Goal: Task Accomplishment & Management: Manage account settings

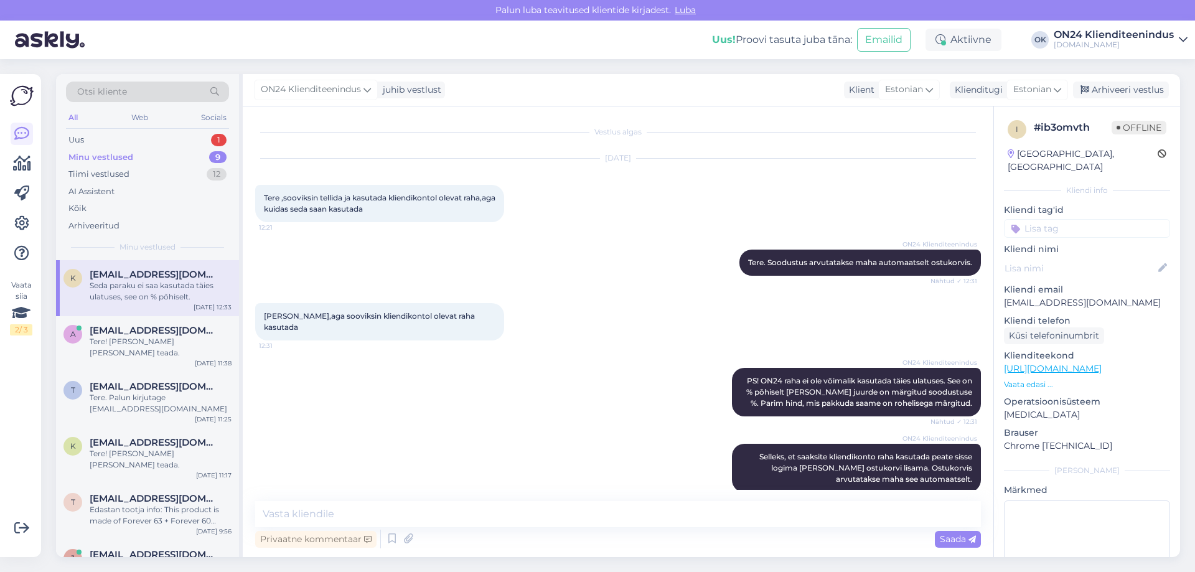
scroll to position [532, 0]
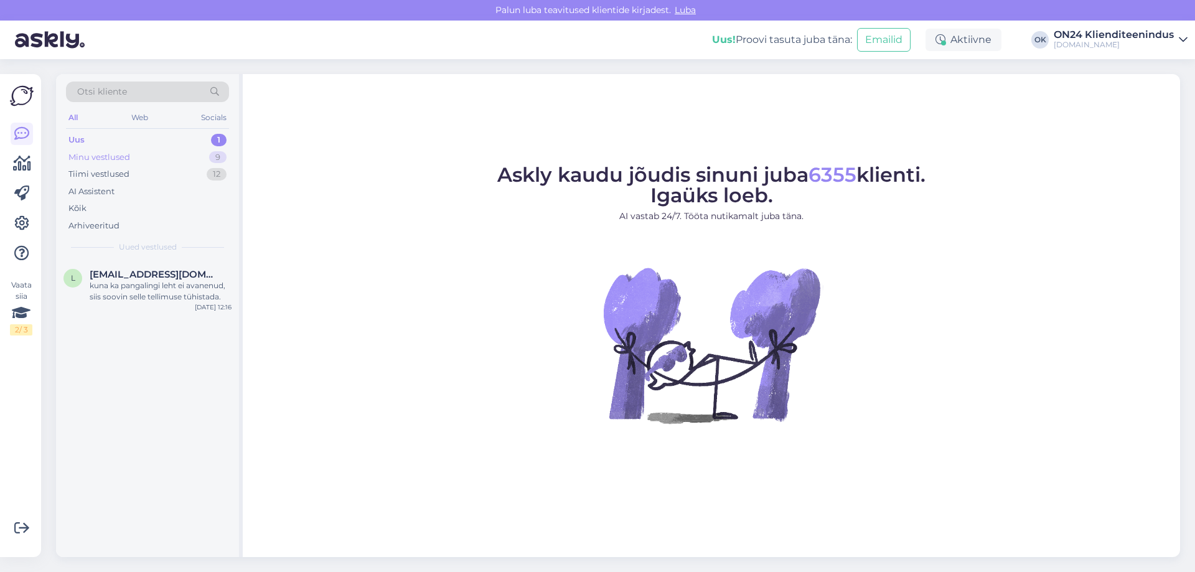
click at [103, 162] on div "Minu vestlused" at bounding box center [99, 157] width 62 height 12
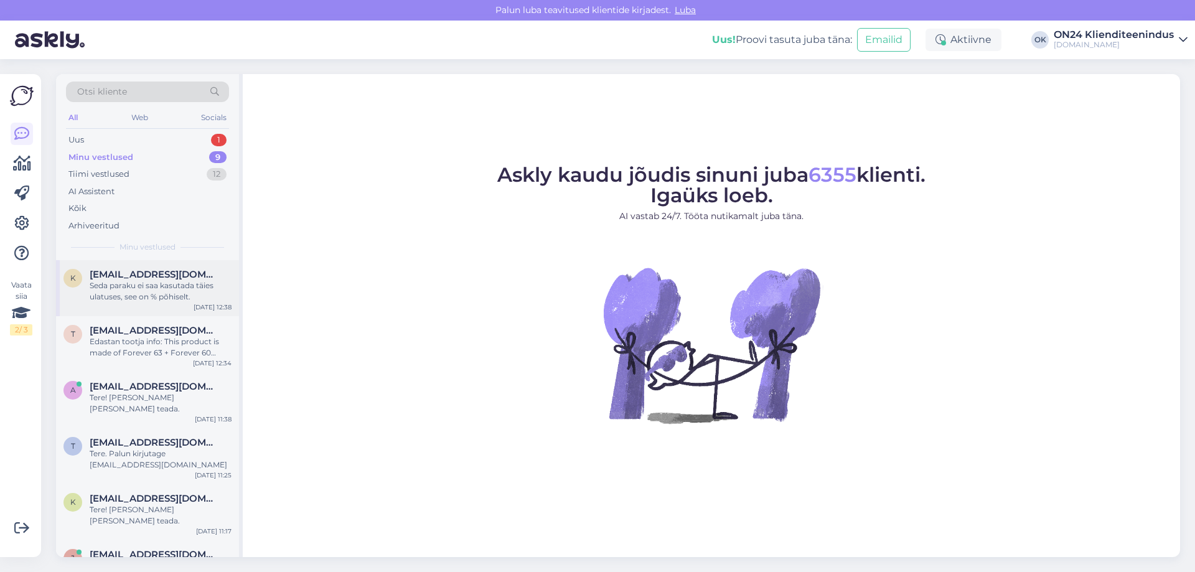
click at [143, 296] on div "Seda paraku ei saa kasutada täies ulatuses, see on % põhiselt." at bounding box center [161, 291] width 142 height 22
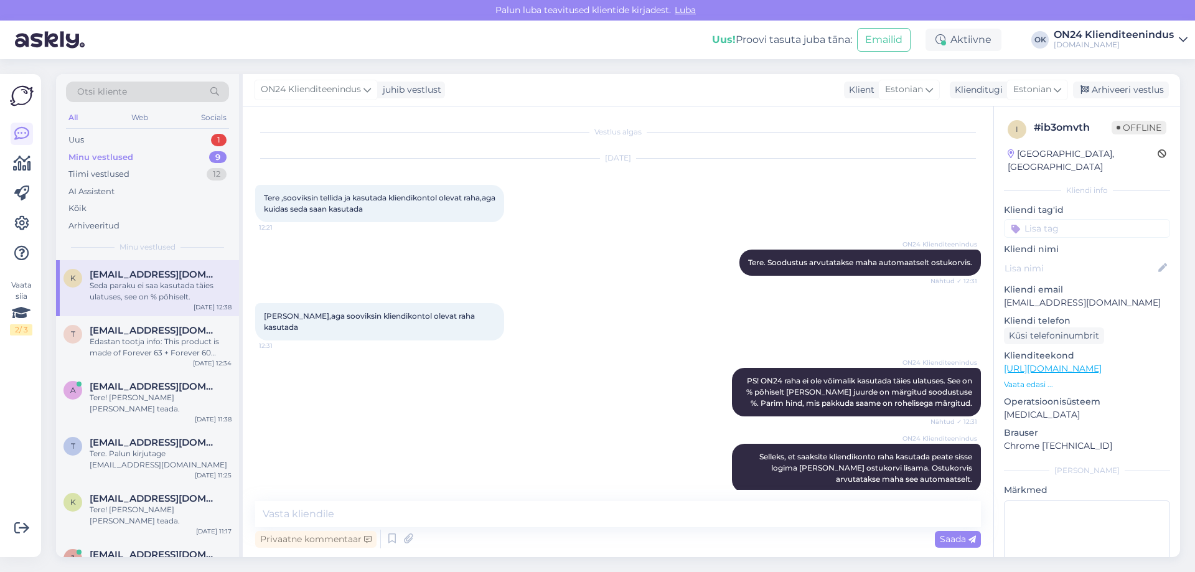
scroll to position [532, 0]
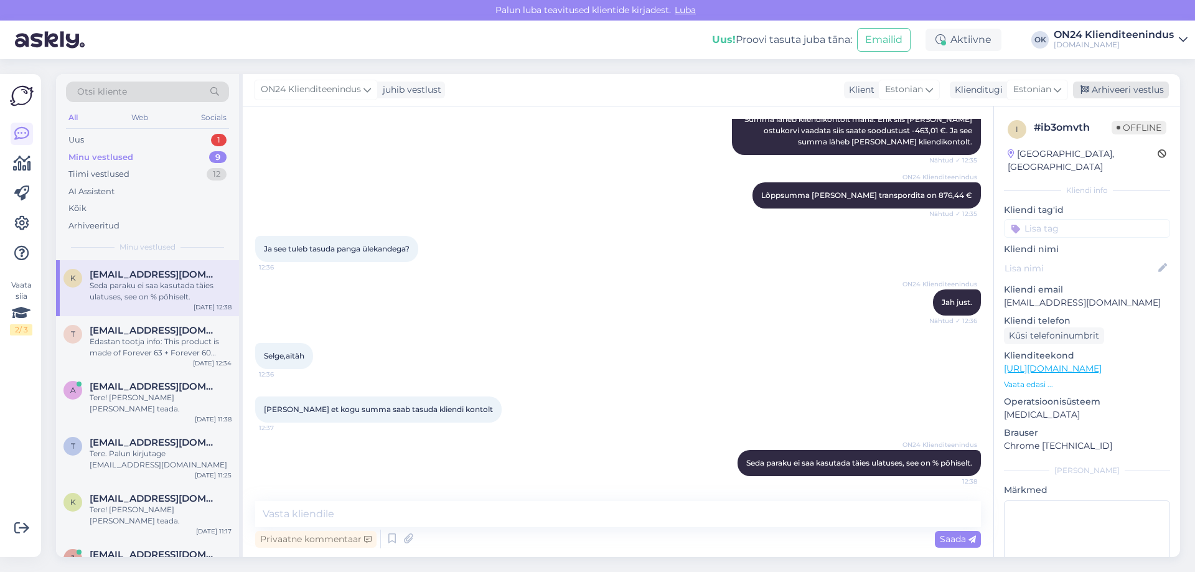
click at [1097, 85] on div "Arhiveeri vestlus" at bounding box center [1121, 90] width 96 height 17
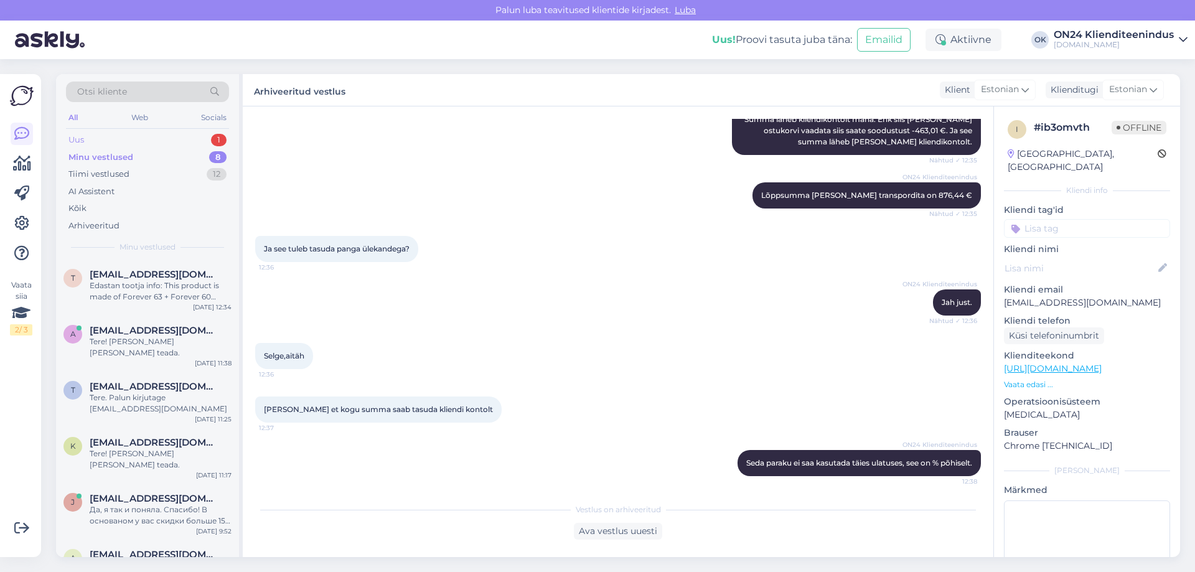
click at [126, 139] on div "Uus 1" at bounding box center [147, 139] width 163 height 17
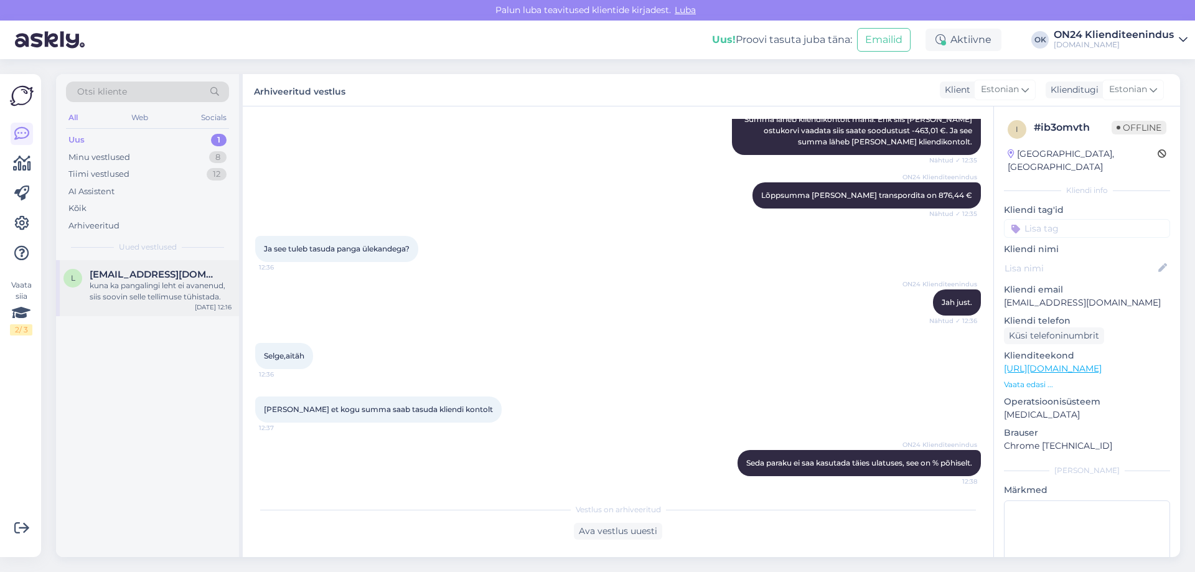
click at [145, 290] on div "kuna ka pangalingi leht ei avanenud, siis soovin selle tellimuse tühistada." at bounding box center [161, 291] width 142 height 22
